Goal: Task Accomplishment & Management: Use online tool/utility

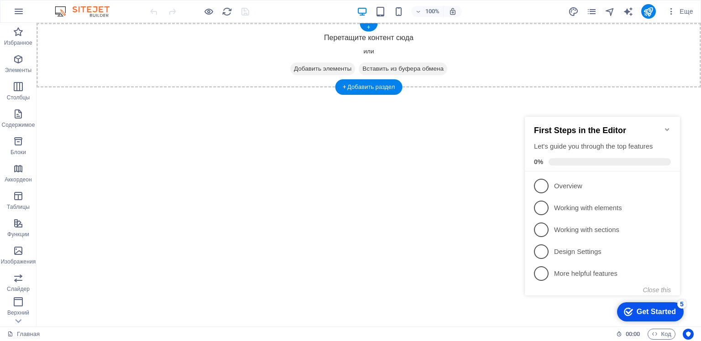
click at [313, 71] on span "Добавить элементы" at bounding box center [322, 69] width 65 height 13
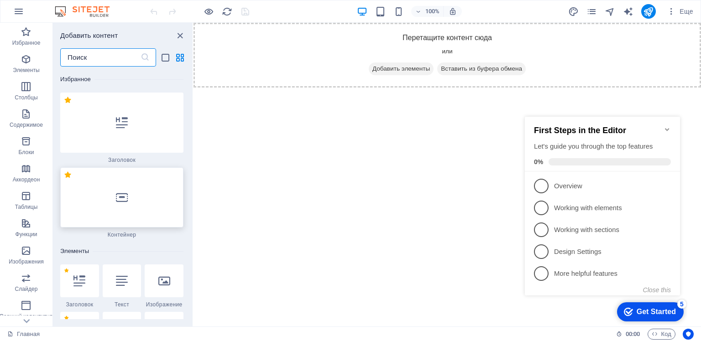
click at [133, 205] on div at bounding box center [121, 197] width 123 height 60
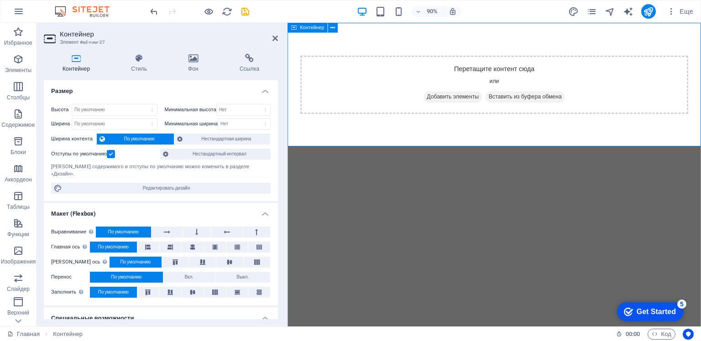
click at [496, 142] on div "Перетащите контент сюда или Добавить элементы Вставить из буфера обмена" at bounding box center [516, 92] width 459 height 138
click at [191, 57] on icon at bounding box center [193, 58] width 48 height 9
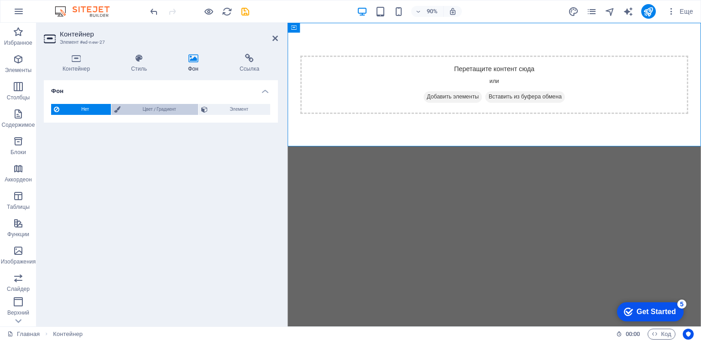
click at [144, 109] on ya-tr-span "Цвет / Градиент" at bounding box center [158, 109] width 33 height 5
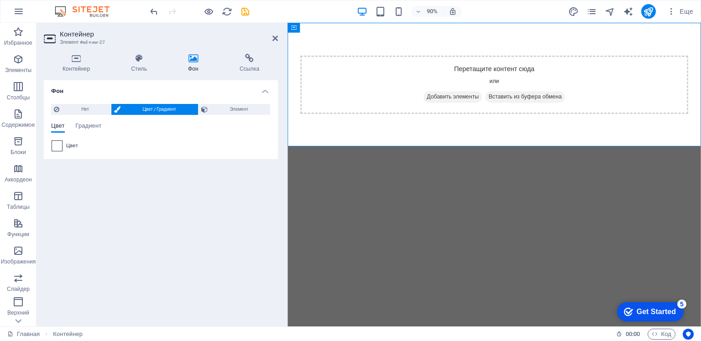
click at [56, 144] on span at bounding box center [57, 146] width 10 height 10
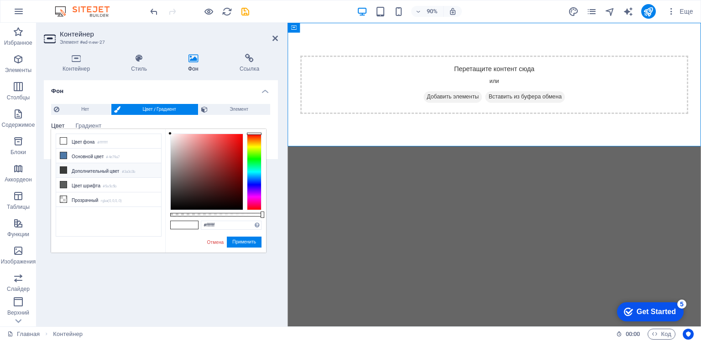
click at [66, 169] on icon at bounding box center [63, 170] width 6 height 6
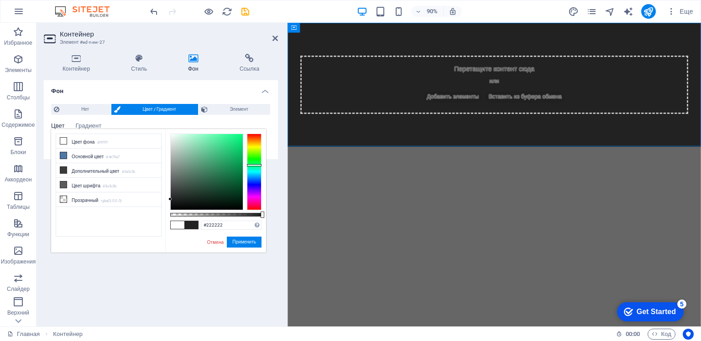
type input "#202020"
drag, startPoint x: 171, startPoint y: 191, endPoint x: 170, endPoint y: 200, distance: 9.2
click at [170, 200] on div at bounding box center [169, 199] width 3 height 3
click at [240, 240] on ya-tr-span "Применить" at bounding box center [244, 242] width 24 height 5
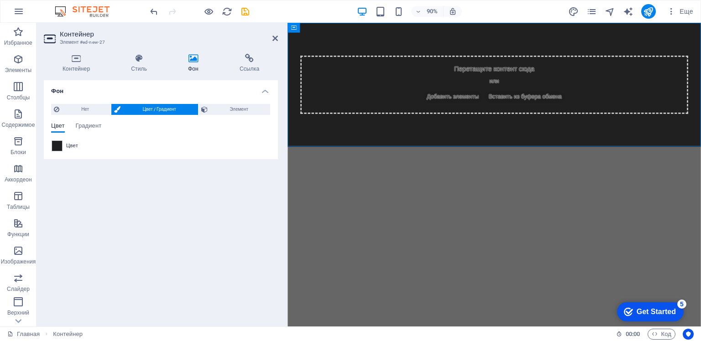
click at [562, 161] on html "Skip to main content Перетащите контент сюда или Добавить элементы Вставить из …" at bounding box center [516, 92] width 459 height 138
click at [20, 57] on icon "button" at bounding box center [18, 59] width 11 height 11
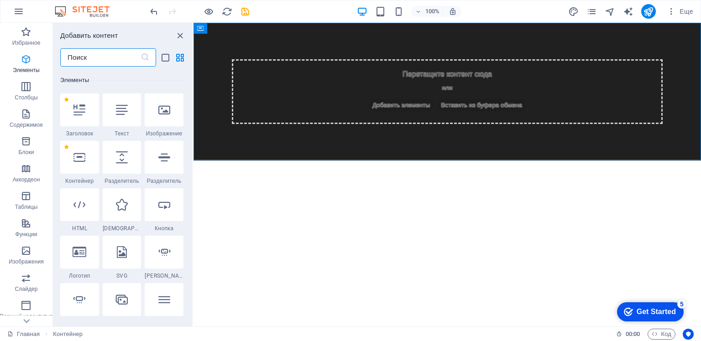
scroll to position [172, 0]
click at [80, 256] on icon at bounding box center [80, 252] width 14 height 12
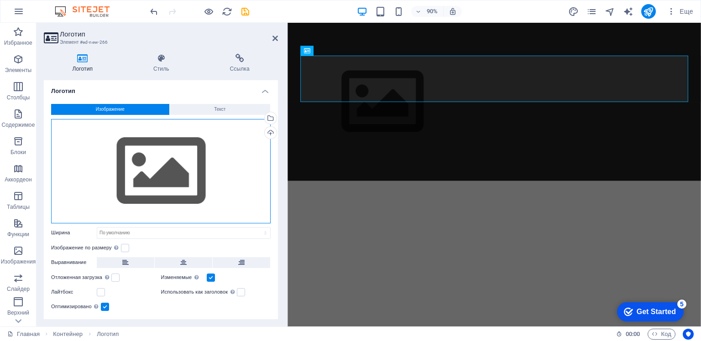
click at [163, 181] on div "Перетащите файлы сюда, нажмите, чтобы выбрать файлы, или выберите файлы из разд…" at bounding box center [160, 171] width 219 height 104
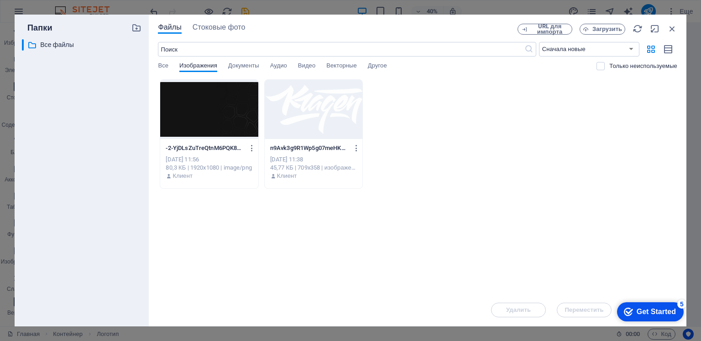
click at [320, 104] on div at bounding box center [314, 109] width 98 height 59
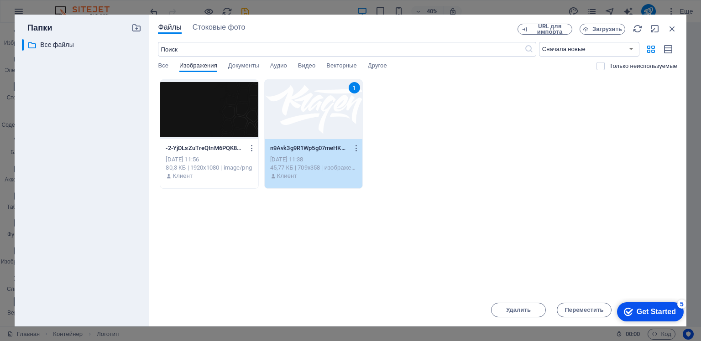
click at [639, 311] on div "Get Started" at bounding box center [655, 312] width 39 height 8
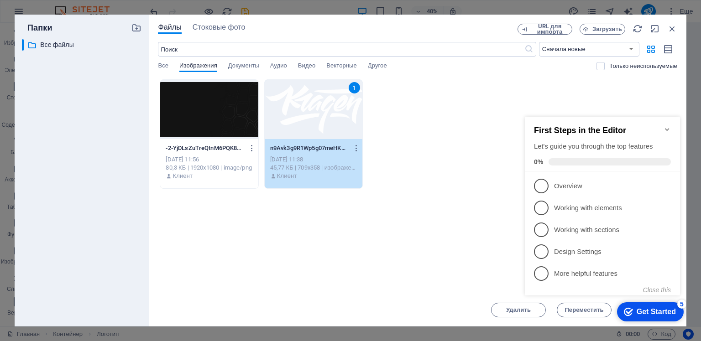
click at [437, 190] on div "Перетащите файлы сюда, чтобы быстро загрузить их -2-YjDLsZuTreQtnM6PQK8Utg.png …" at bounding box center [417, 186] width 519 height 214
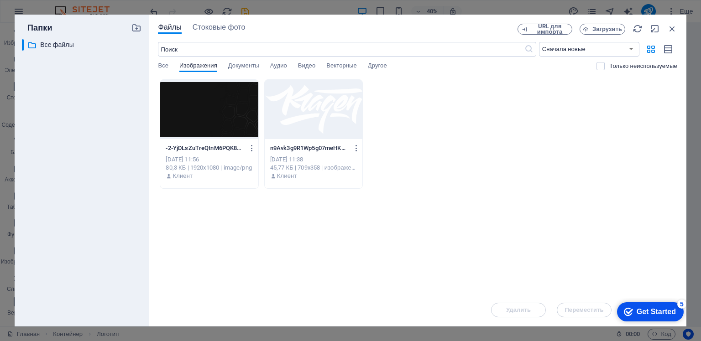
click at [303, 115] on div at bounding box center [314, 109] width 98 height 59
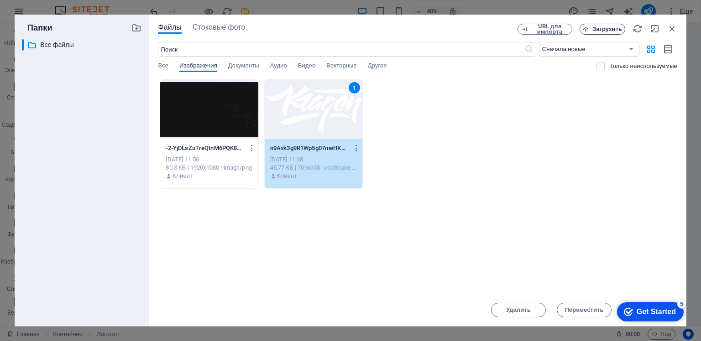
click at [596, 31] on ya-tr-span "Загрузить" at bounding box center [607, 29] width 30 height 7
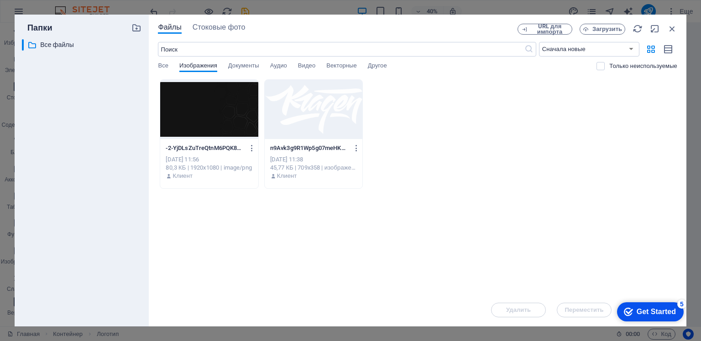
click at [305, 110] on div at bounding box center [314, 109] width 98 height 59
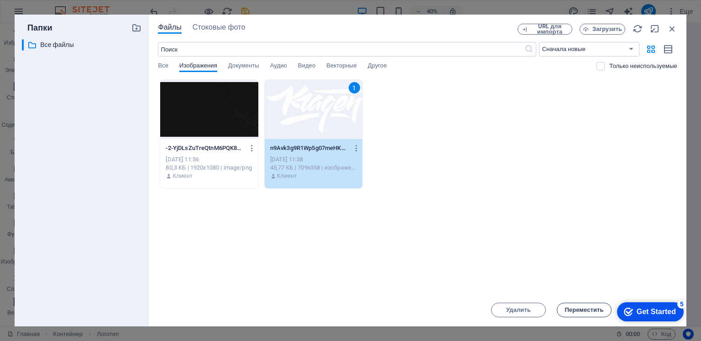
click at [585, 312] on ya-tr-span "Переместить" at bounding box center [583, 310] width 39 height 7
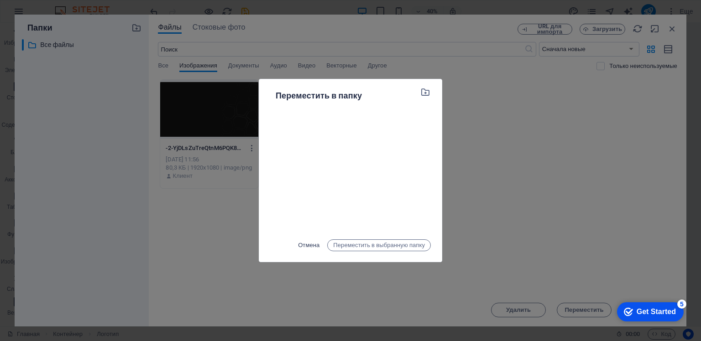
click at [304, 245] on ya-tr-span "Отмена" at bounding box center [308, 245] width 21 height 11
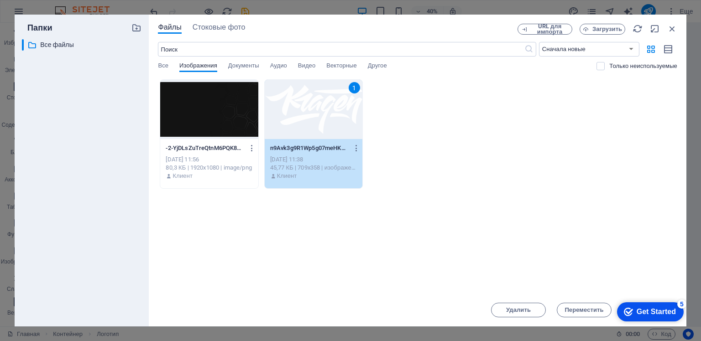
click at [306, 115] on div "1" at bounding box center [314, 109] width 98 height 59
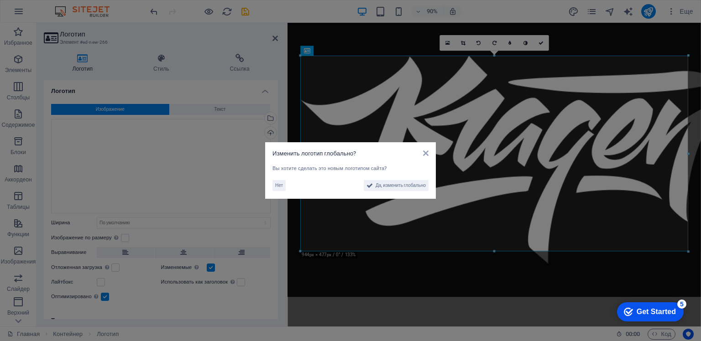
click at [649, 222] on aside "Изменить логотип глобально? Вы хотите сделать это новым логотипом сайта? Нет Да…" at bounding box center [350, 170] width 701 height 341
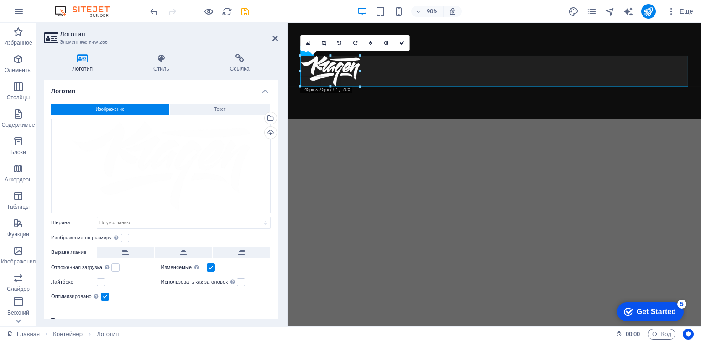
drag, startPoint x: 688, startPoint y: 251, endPoint x: 283, endPoint y: 69, distance: 444.2
type input "145"
select select "px"
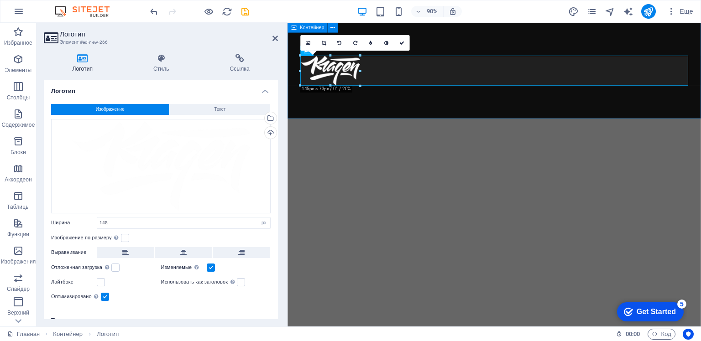
click at [514, 119] on div at bounding box center [516, 76] width 459 height 106
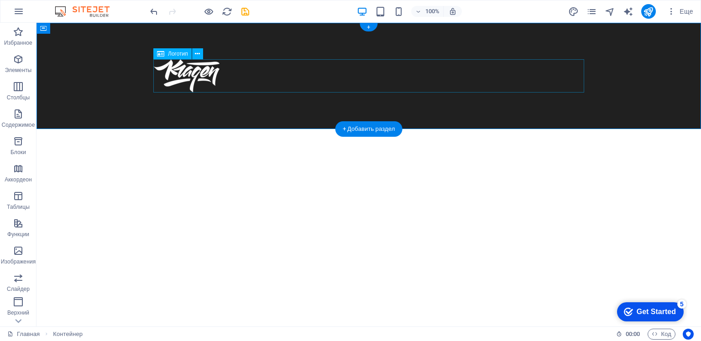
click at [212, 77] on div at bounding box center [368, 75] width 431 height 33
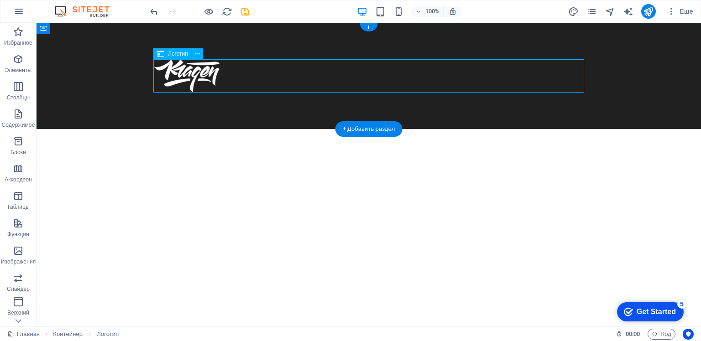
drag, startPoint x: 208, startPoint y: 75, endPoint x: 183, endPoint y: 74, distance: 24.7
click at [183, 74] on div at bounding box center [368, 75] width 431 height 33
click at [185, 74] on div at bounding box center [368, 75] width 431 height 33
select select "px"
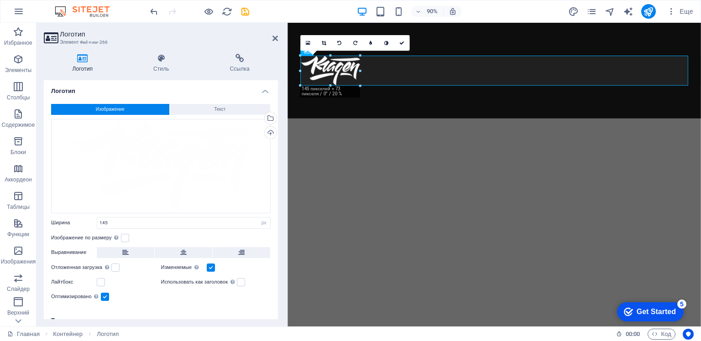
click at [210, 266] on label at bounding box center [211, 268] width 8 height 8
click at [0, 0] on input "Изменяемые Автоматическая загрузка изображений Retina и изображений, оптимизиро…" at bounding box center [0, 0] width 0 height 0
click at [210, 266] on label at bounding box center [211, 268] width 8 height 8
click at [0, 0] on input "Изменяемые Автоматическая загрузка изображений Retina и изображений, оптимизиро…" at bounding box center [0, 0] width 0 height 0
click at [99, 284] on label at bounding box center [101, 282] width 8 height 8
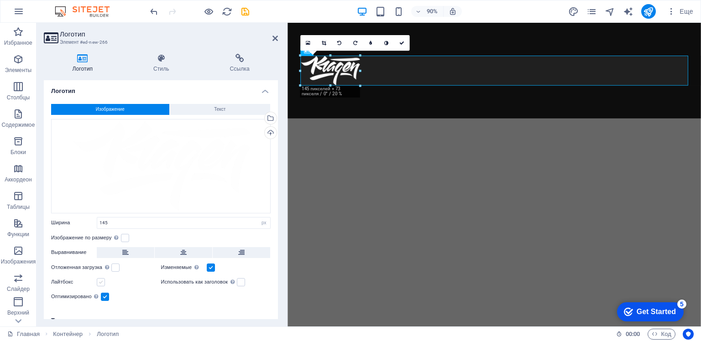
click at [0, 0] on input "Лайтбокс" at bounding box center [0, 0] width 0 height 0
click at [99, 284] on label at bounding box center [101, 282] width 8 height 8
click at [0, 0] on input "Лайтбокс" at bounding box center [0, 0] width 0 height 0
click at [159, 63] on h4 "Стиль" at bounding box center [163, 63] width 77 height 19
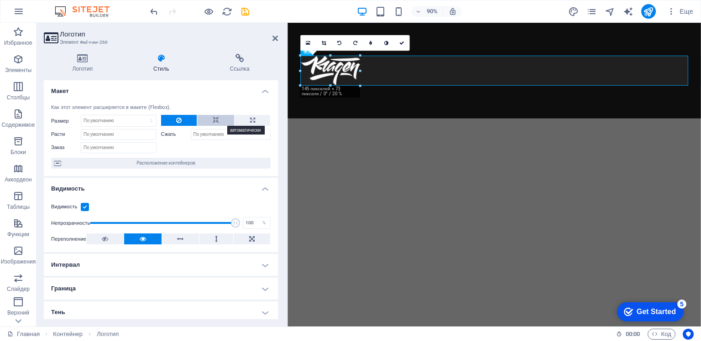
click at [213, 120] on icon at bounding box center [216, 120] width 6 height 11
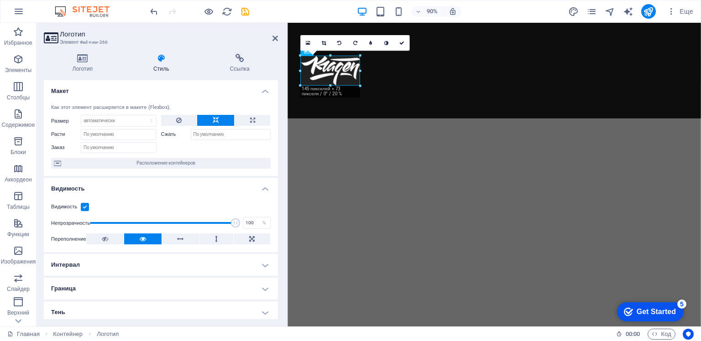
click at [391, 129] on html "Skip to main content" at bounding box center [516, 76] width 459 height 106
click at [404, 129] on html "Skip to main content" at bounding box center [516, 76] width 459 height 106
click at [275, 39] on icon at bounding box center [274, 38] width 5 height 7
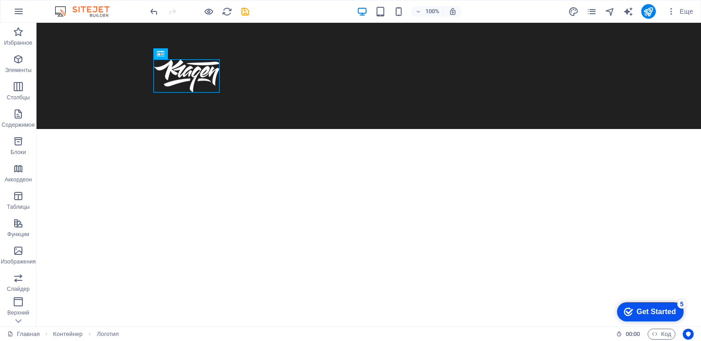
click at [210, 129] on html "Skip to main content" at bounding box center [368, 76] width 664 height 106
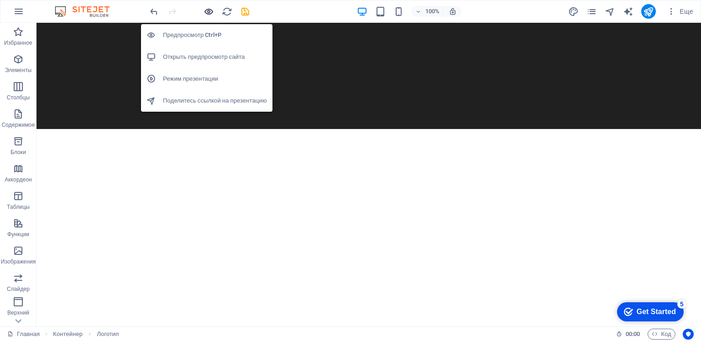
click at [208, 11] on icon "button" at bounding box center [208, 11] width 10 height 10
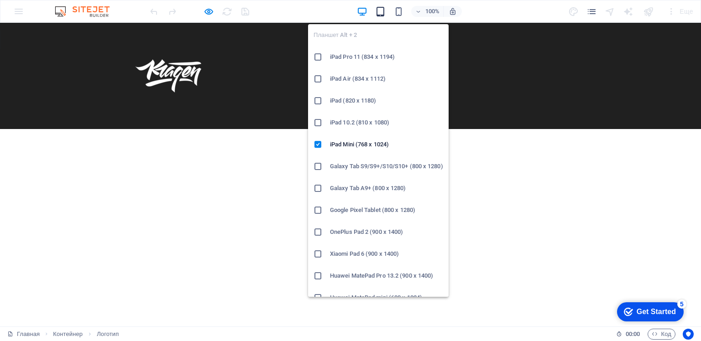
click at [378, 12] on icon "button" at bounding box center [380, 11] width 10 height 10
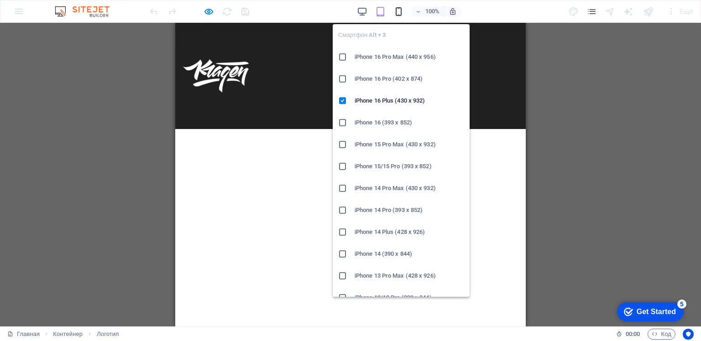
click at [397, 11] on icon "button" at bounding box center [398, 11] width 10 height 10
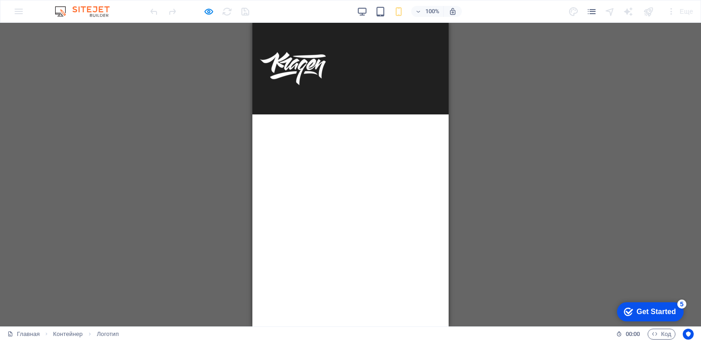
click at [313, 69] on img at bounding box center [293, 68] width 66 height 33
click at [313, 65] on img at bounding box center [293, 68] width 66 height 33
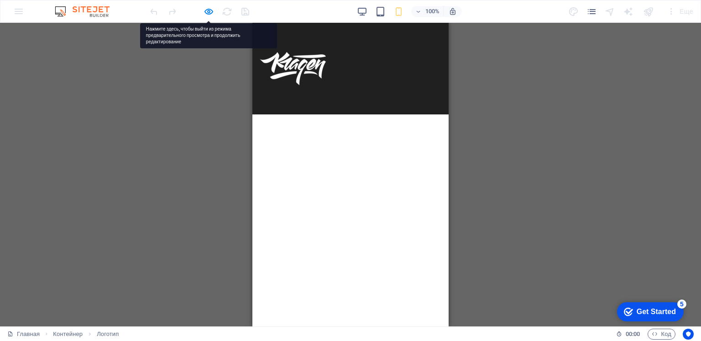
click at [310, 70] on img at bounding box center [293, 68] width 66 height 33
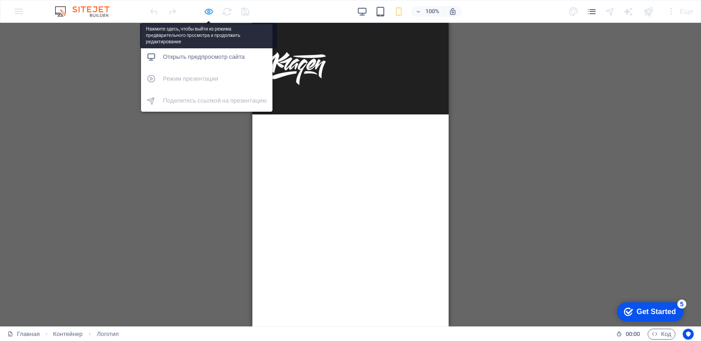
click at [207, 10] on icon "button" at bounding box center [208, 11] width 10 height 10
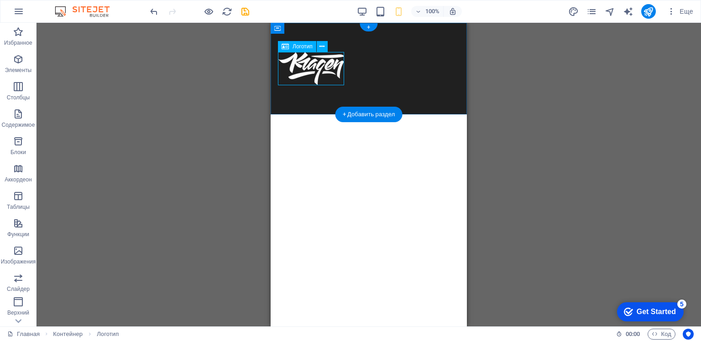
click at [312, 69] on div at bounding box center [369, 68] width 182 height 33
click at [332, 68] on div at bounding box center [369, 68] width 182 height 33
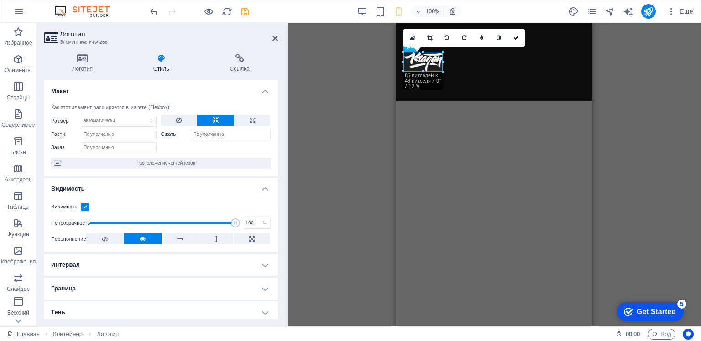
drag, startPoint x: 469, startPoint y: 85, endPoint x: 44, endPoint y: 41, distance: 427.5
click at [447, 101] on html "Skip to main content" at bounding box center [494, 62] width 196 height 78
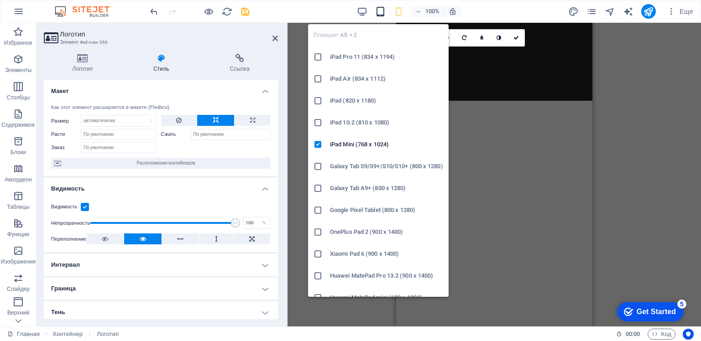
click at [380, 11] on icon "button" at bounding box center [380, 11] width 10 height 10
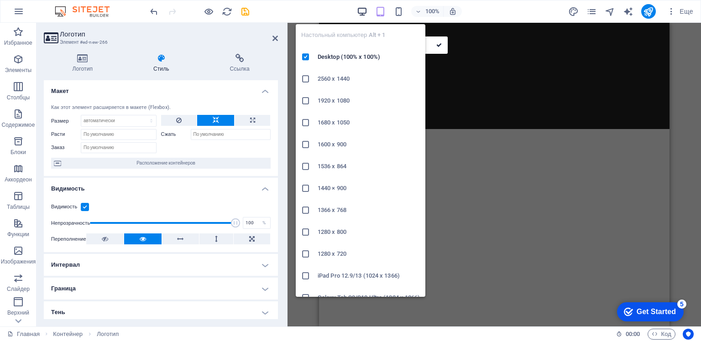
click at [363, 10] on icon "button" at bounding box center [362, 11] width 10 height 10
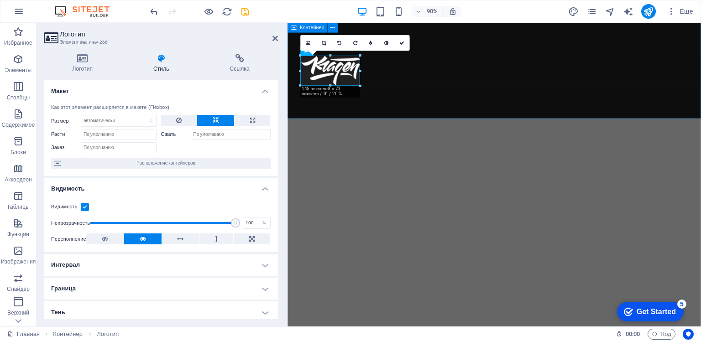
click at [443, 103] on div at bounding box center [516, 76] width 459 height 106
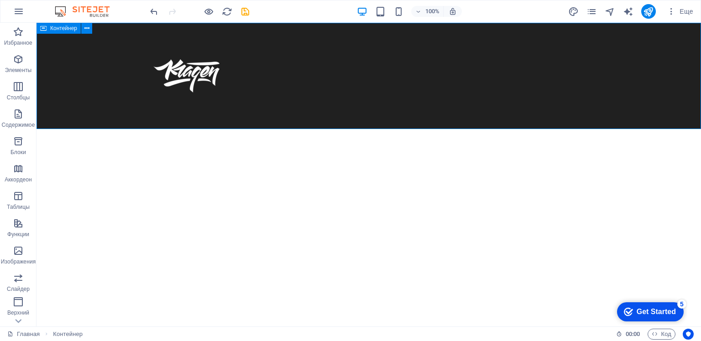
click at [428, 95] on div at bounding box center [368, 76] width 664 height 106
click at [193, 103] on div at bounding box center [368, 76] width 664 height 106
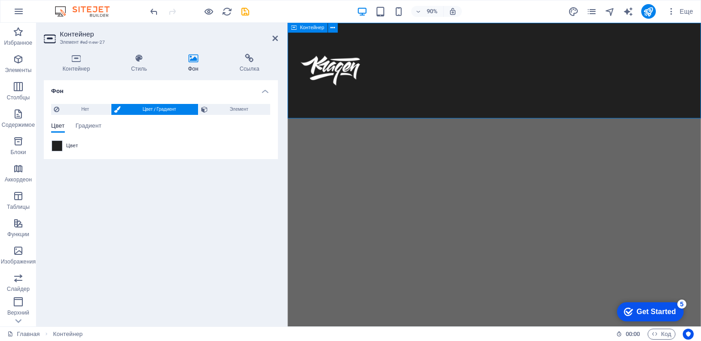
click at [516, 102] on div at bounding box center [516, 76] width 459 height 106
click at [331, 29] on icon at bounding box center [332, 27] width 5 height 9
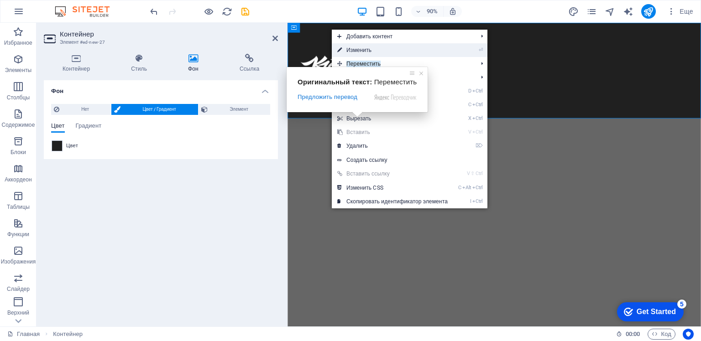
click at [357, 49] on ya-tr-span "Изменить" at bounding box center [358, 50] width 25 height 6
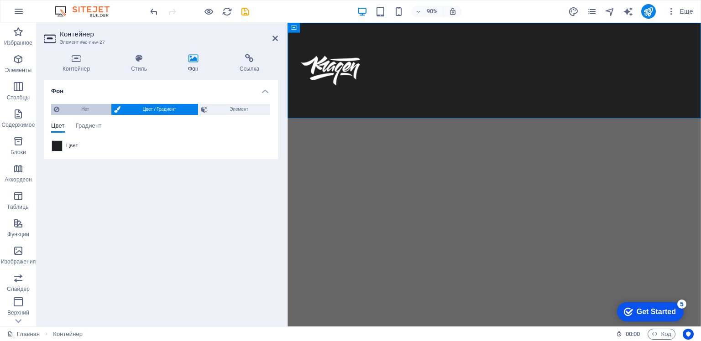
click at [74, 107] on span "Нет" at bounding box center [85, 109] width 46 height 11
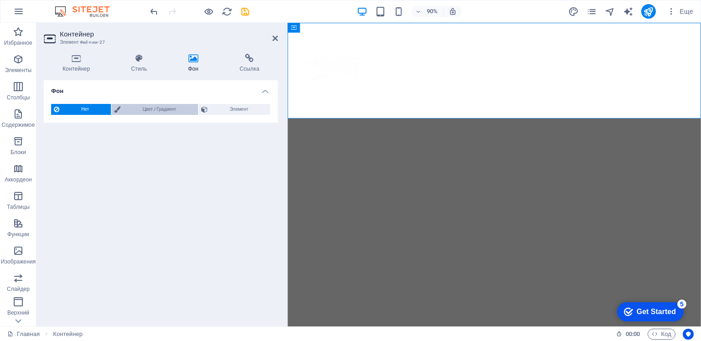
click at [157, 110] on ya-tr-span "Цвет / Градиент" at bounding box center [158, 109] width 33 height 5
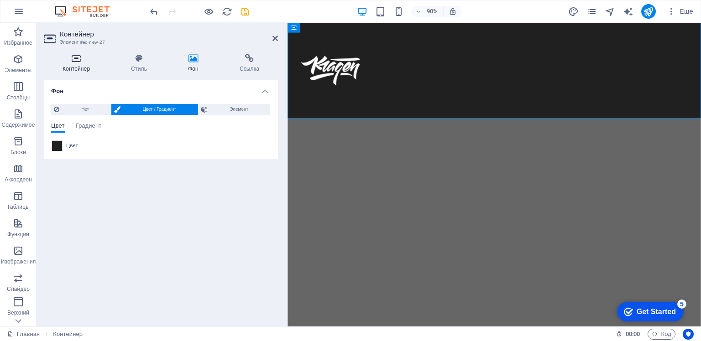
click at [77, 62] on icon at bounding box center [76, 58] width 65 height 9
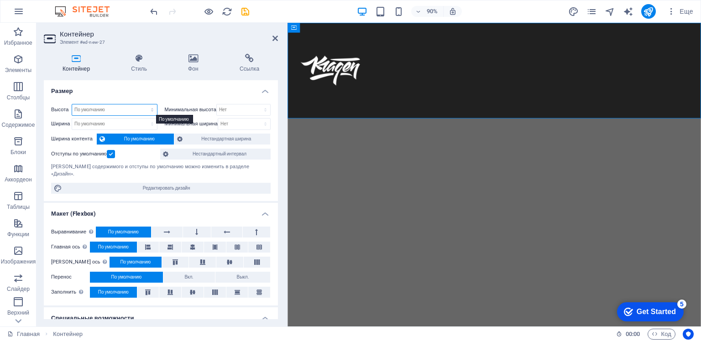
click at [131, 109] on select "По умолчанию px rem % vh vw" at bounding box center [114, 109] width 85 height 11
select select "px"
click at [143, 104] on select "По умолчанию px rem % vh vw" at bounding box center [114, 109] width 85 height 11
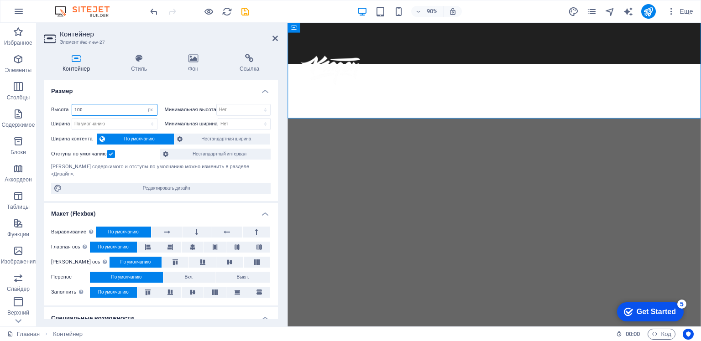
type input "100"
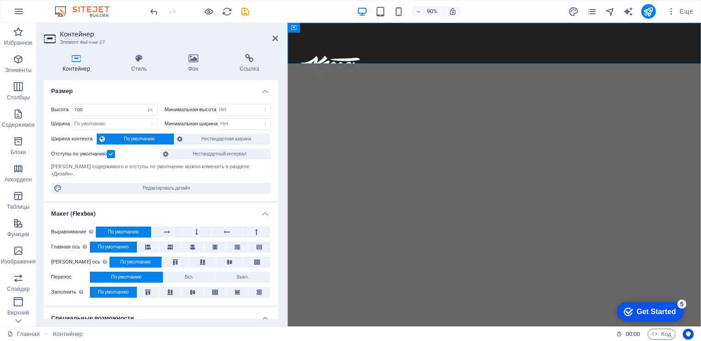
click at [139, 93] on h4 "Размер" at bounding box center [161, 88] width 234 height 16
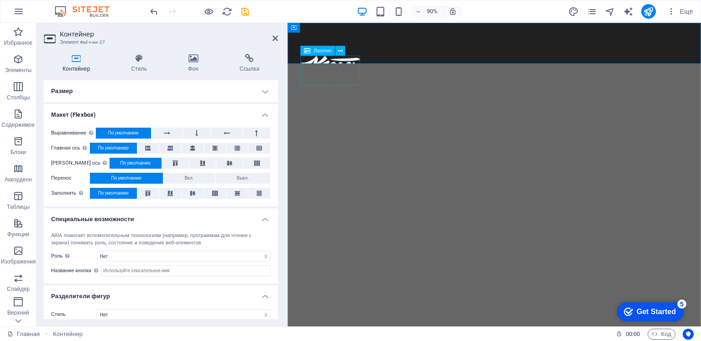
click at [355, 62] on div at bounding box center [517, 75] width 431 height 33
click at [353, 63] on div at bounding box center [517, 75] width 431 height 33
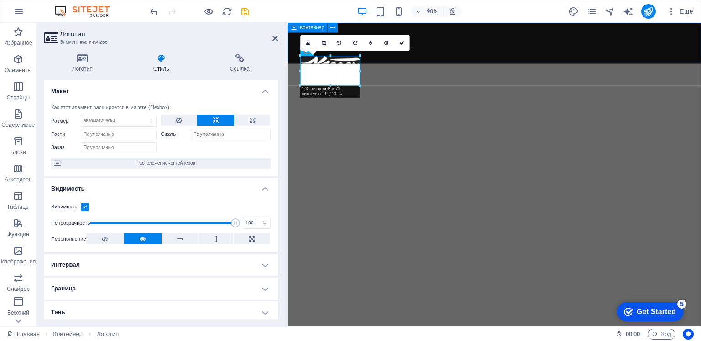
click at [482, 51] on div at bounding box center [516, 46] width 459 height 46
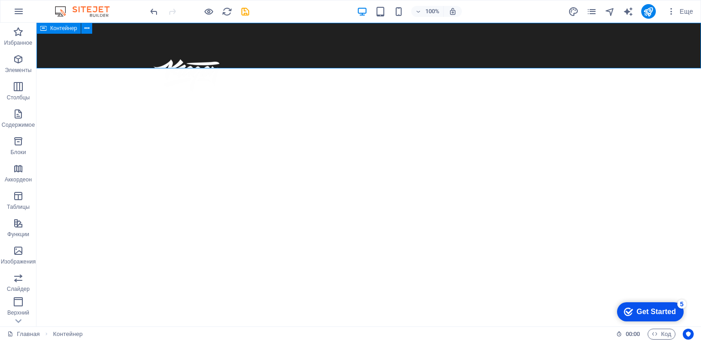
click at [282, 47] on div at bounding box center [368, 46] width 664 height 46
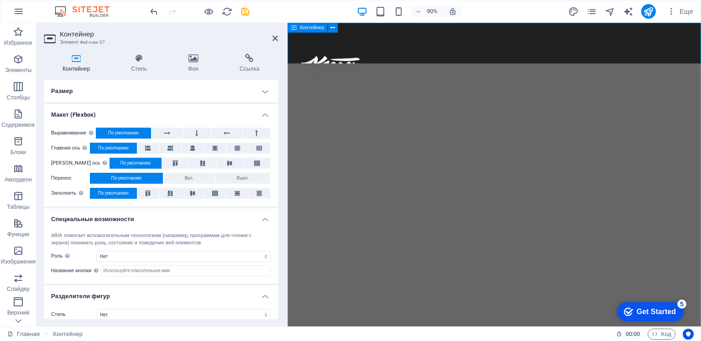
click at [294, 27] on icon at bounding box center [294, 28] width 6 height 10
click at [332, 29] on icon at bounding box center [332, 27] width 5 height 9
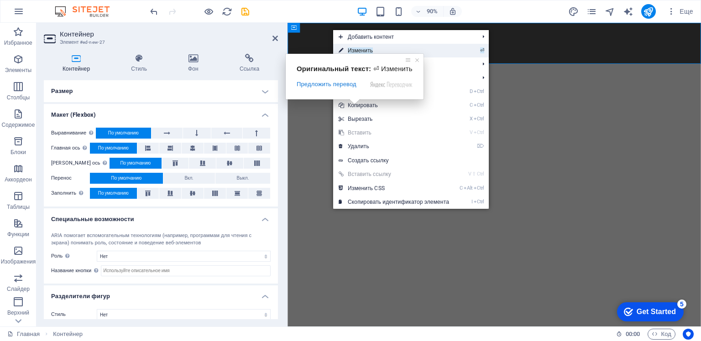
click at [353, 47] on ya-tr-span "Изменить" at bounding box center [360, 50] width 25 height 6
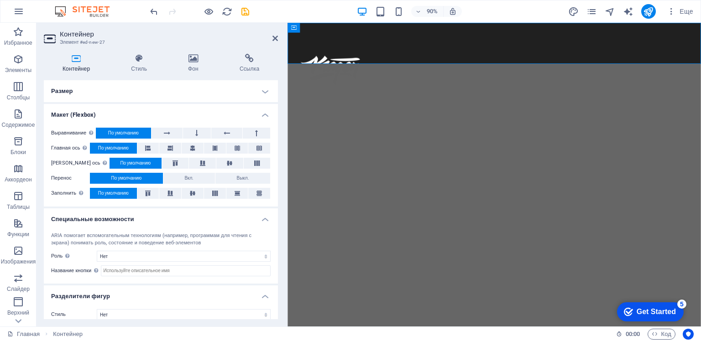
click at [142, 90] on h4 "Размер" at bounding box center [161, 91] width 234 height 22
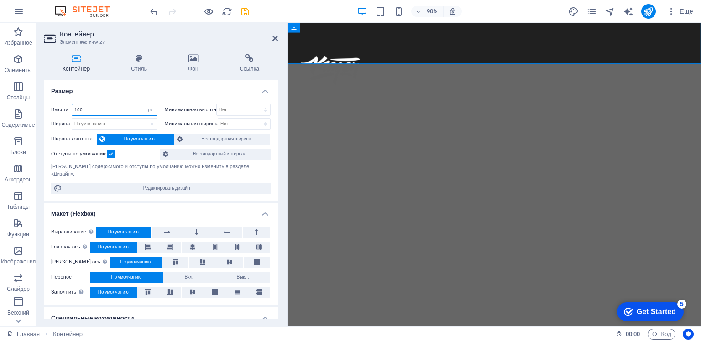
drag, startPoint x: 97, startPoint y: 110, endPoint x: 69, endPoint y: 110, distance: 27.8
click at [69, 110] on div "Высота 100 По умолчанию px rem % vh vw" at bounding box center [104, 110] width 106 height 12
click at [85, 94] on h4 "Размер" at bounding box center [161, 88] width 234 height 16
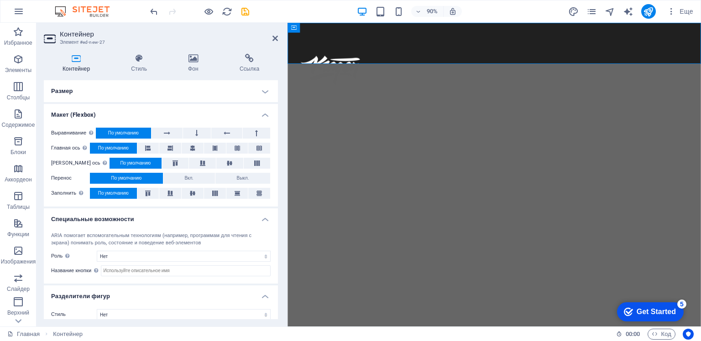
click at [87, 89] on h4 "Размер" at bounding box center [161, 91] width 234 height 22
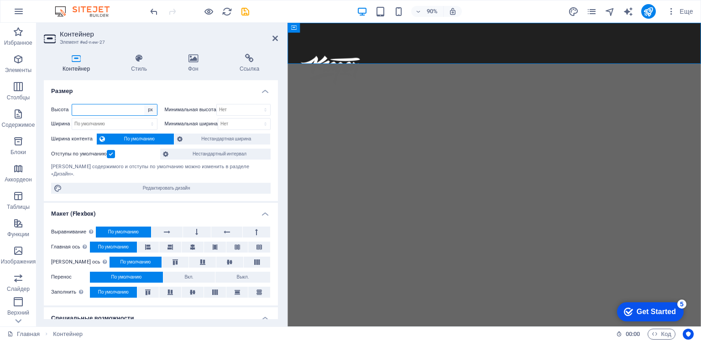
click at [144, 110] on select "По умолчанию px rem % vh vw" at bounding box center [150, 109] width 13 height 11
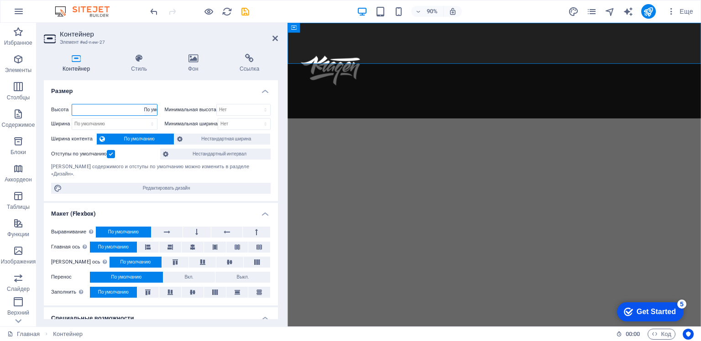
click at [144, 104] on select "По умолчанию px rem % vh vw" at bounding box center [150, 109] width 13 height 11
select select "DISABLED_OPTION_VALUE"
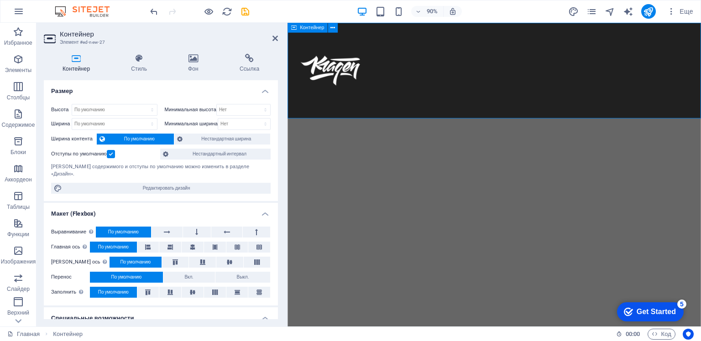
click at [305, 45] on div at bounding box center [516, 76] width 459 height 106
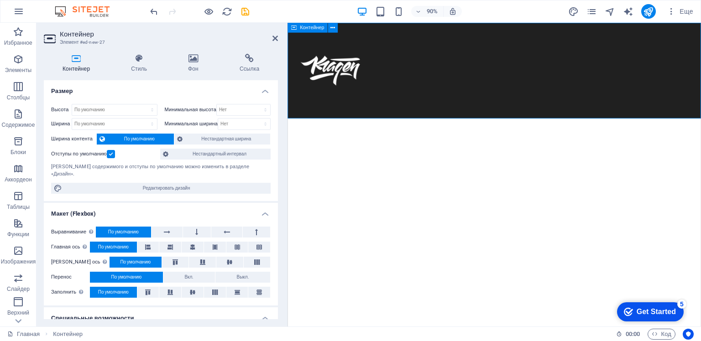
click at [307, 43] on div at bounding box center [516, 76] width 459 height 106
drag, startPoint x: 589, startPoint y: 52, endPoint x: 387, endPoint y: 65, distance: 202.5
click at [408, 70] on div at bounding box center [516, 76] width 459 height 106
click at [355, 71] on div at bounding box center [517, 75] width 431 height 33
click at [342, 49] on icon at bounding box center [340, 51] width 5 height 9
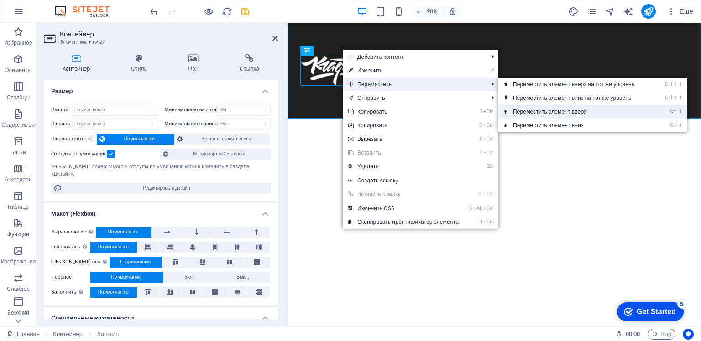
click at [561, 109] on link "Ctrl ⬆ Переместить элемент вверх" at bounding box center [575, 112] width 154 height 14
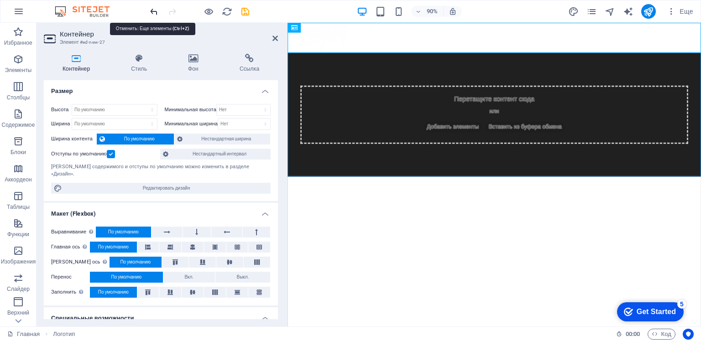
click at [152, 11] on icon "отменить" at bounding box center [154, 11] width 10 height 10
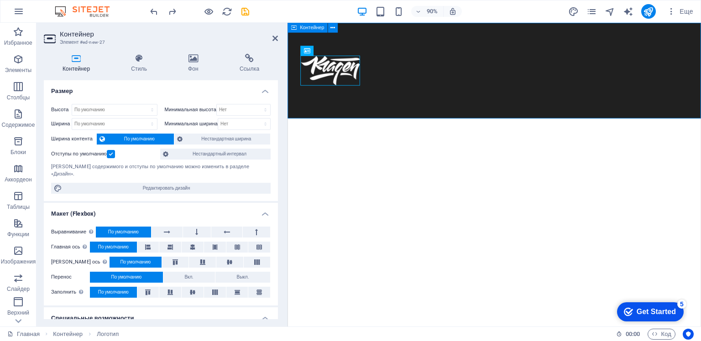
click at [409, 103] on div at bounding box center [516, 76] width 459 height 106
click at [332, 27] on icon at bounding box center [332, 27] width 5 height 9
click at [419, 55] on div at bounding box center [516, 76] width 459 height 106
click at [111, 155] on label at bounding box center [111, 154] width 8 height 8
click at [0, 0] on input "Отступы по умолчанию" at bounding box center [0, 0] width 0 height 0
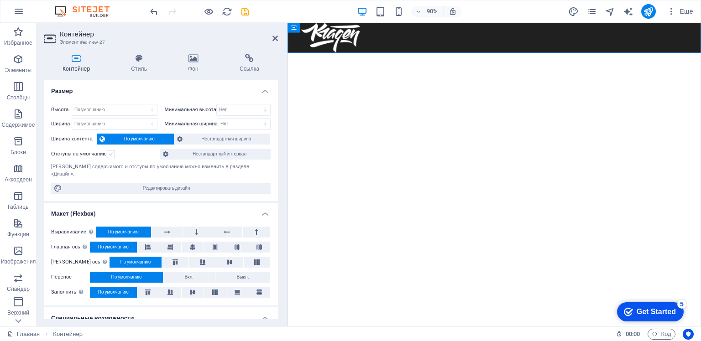
click at [111, 155] on label at bounding box center [111, 154] width 8 height 8
click at [0, 0] on input "Отступы по умолчанию" at bounding box center [0, 0] width 0 height 0
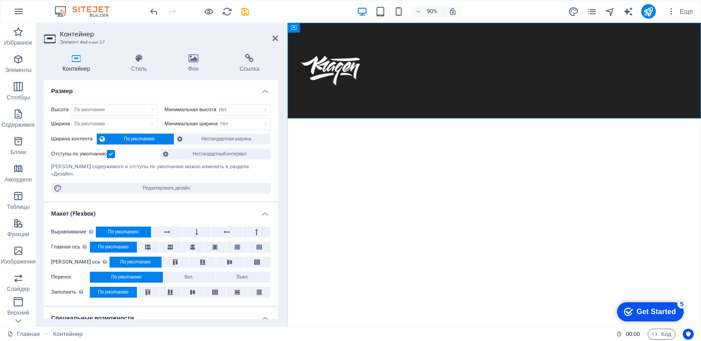
click at [111, 155] on label at bounding box center [111, 154] width 8 height 8
click at [0, 0] on input "Отступы по умолчанию" at bounding box center [0, 0] width 0 height 0
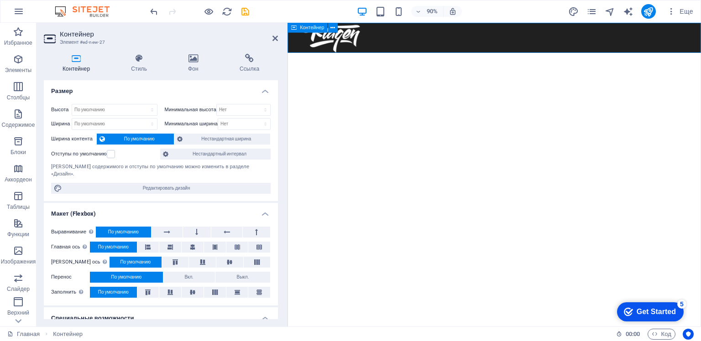
click at [402, 44] on div at bounding box center [516, 39] width 459 height 33
click at [220, 138] on ya-tr-span "Нестандартная ширина" at bounding box center [226, 138] width 50 height 5
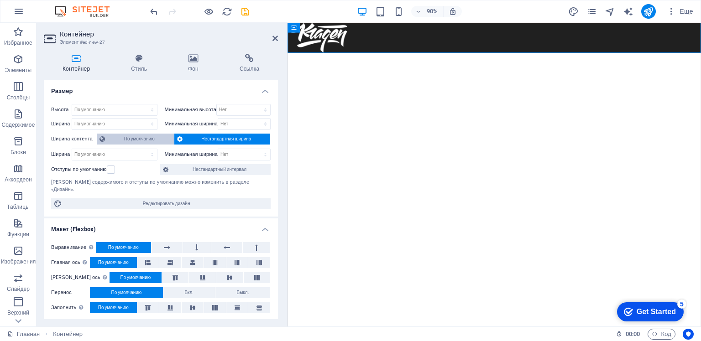
click at [131, 138] on ya-tr-span "По умолчанию" at bounding box center [139, 138] width 31 height 5
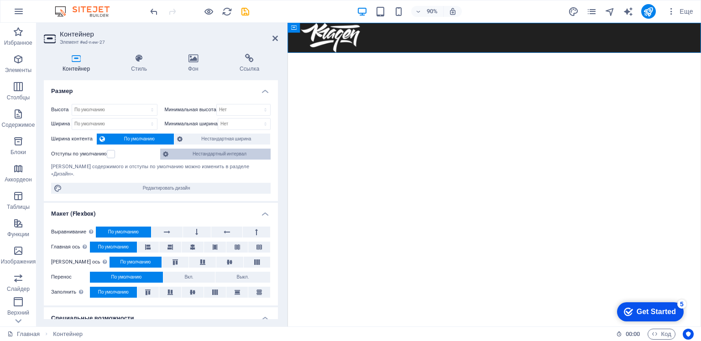
click at [195, 153] on ya-tr-span "Нестандартный интервал" at bounding box center [220, 153] width 54 height 5
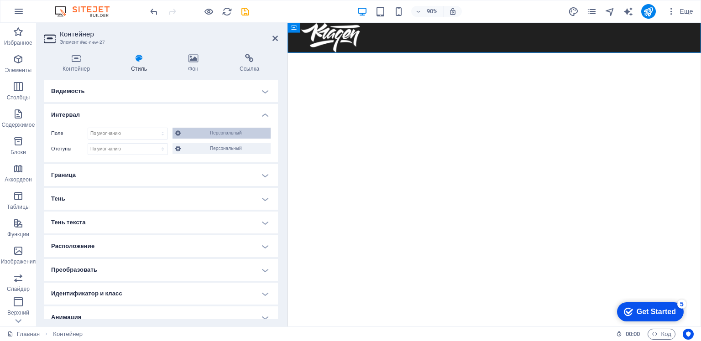
click at [206, 135] on span "Персональный" at bounding box center [225, 133] width 84 height 11
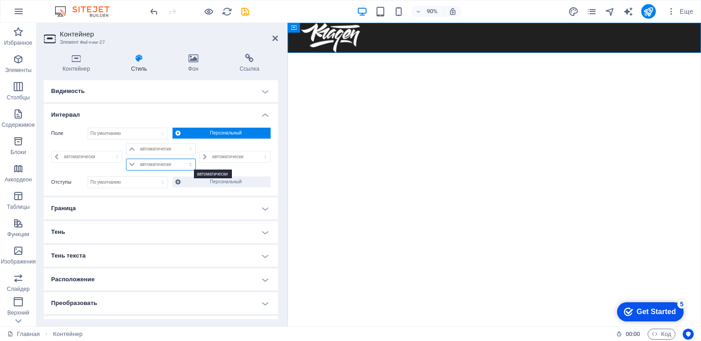
click at [131, 165] on select "автоматически px % rem vw vh" at bounding box center [160, 164] width 68 height 11
click at [132, 162] on select "автоматически px % rem vw vh" at bounding box center [160, 164] width 68 height 11
click at [104, 169] on div "автоматически px % rem vw vh" at bounding box center [87, 156] width 73 height 27
